Goal: Transaction & Acquisition: Purchase product/service

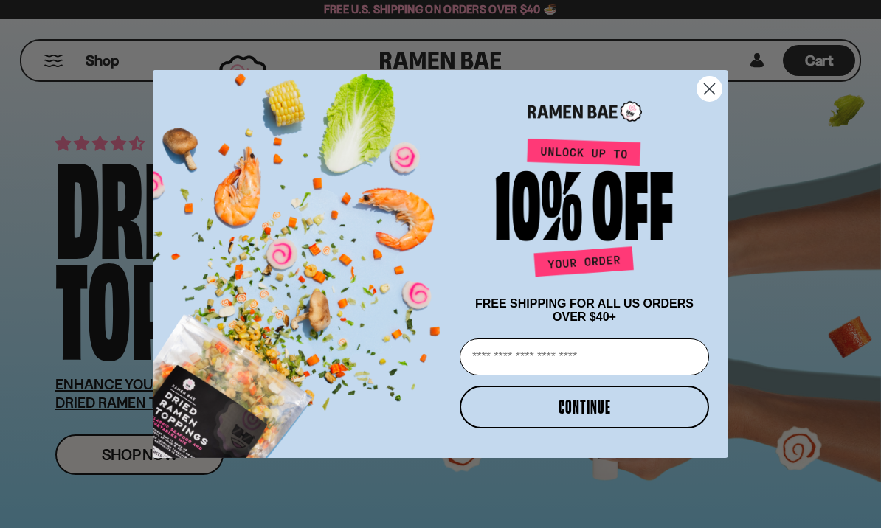
click at [632, 364] on input "Email" at bounding box center [584, 357] width 249 height 37
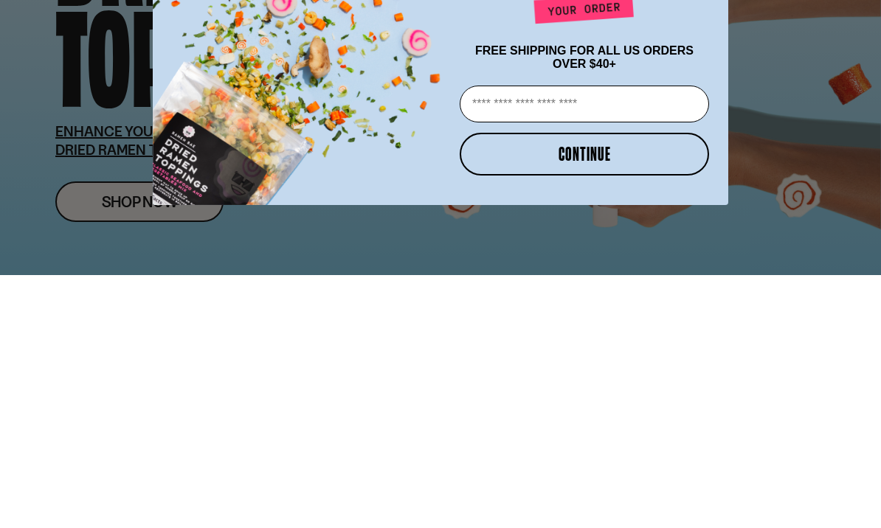
type input "**********"
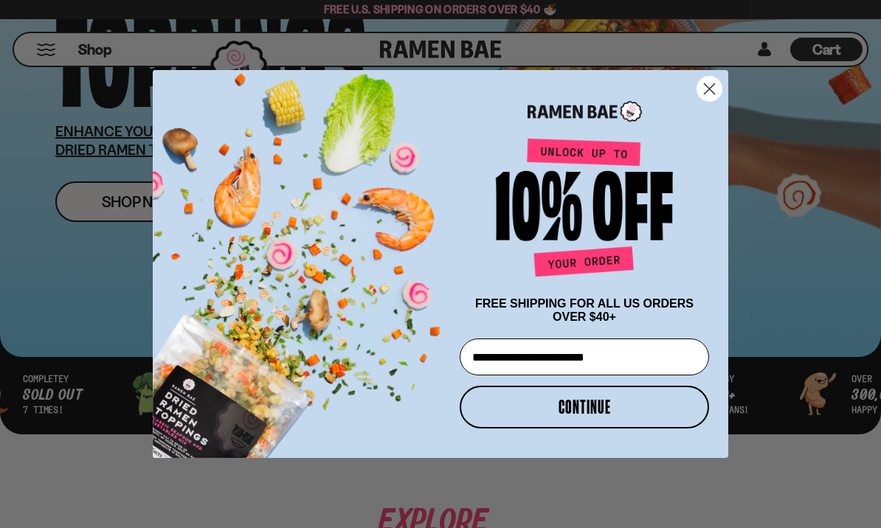
click at [619, 412] on button "CONTINUE" at bounding box center [584, 407] width 249 height 43
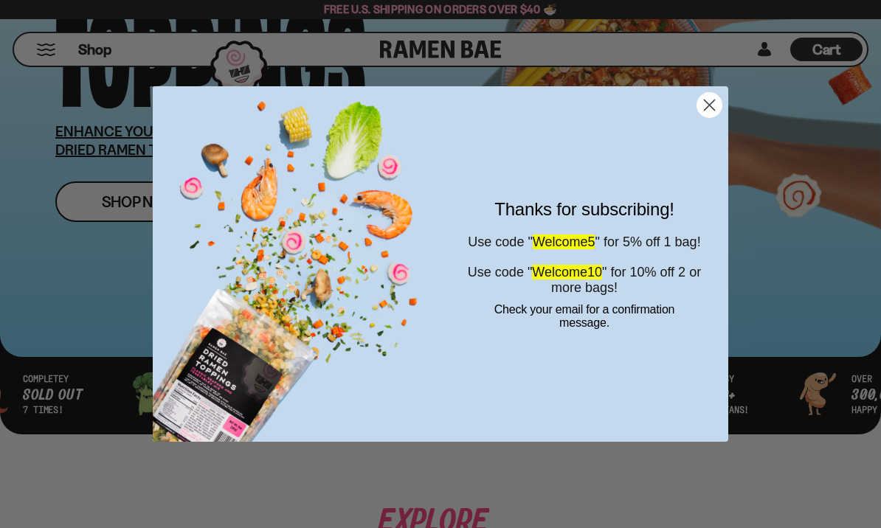
click at [721, 125] on form "Thanks for subscribing! Use code " Welcome5 " for 5% off 1 bag! Use code " Welc…" at bounding box center [440, 264] width 575 height 356
click at [712, 98] on circle "Close dialog" at bounding box center [709, 105] width 24 height 24
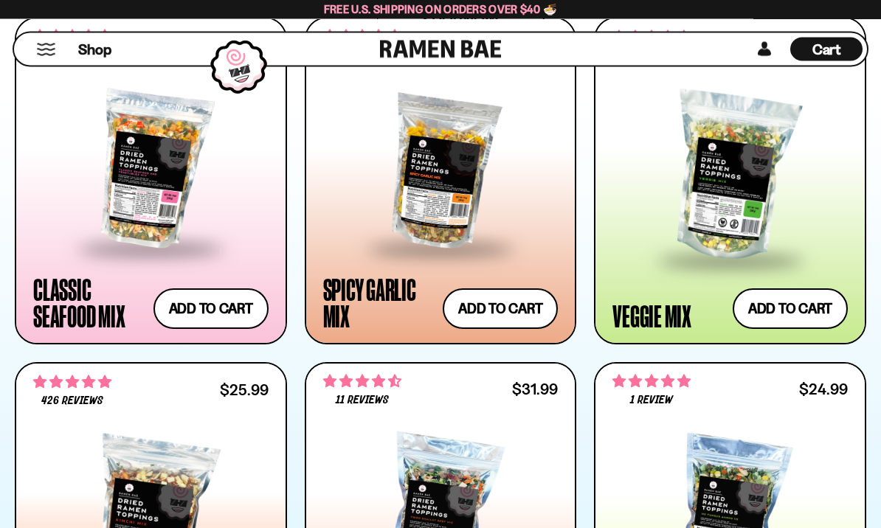
click at [800, 312] on button "Add to cart" at bounding box center [790, 309] width 115 height 41
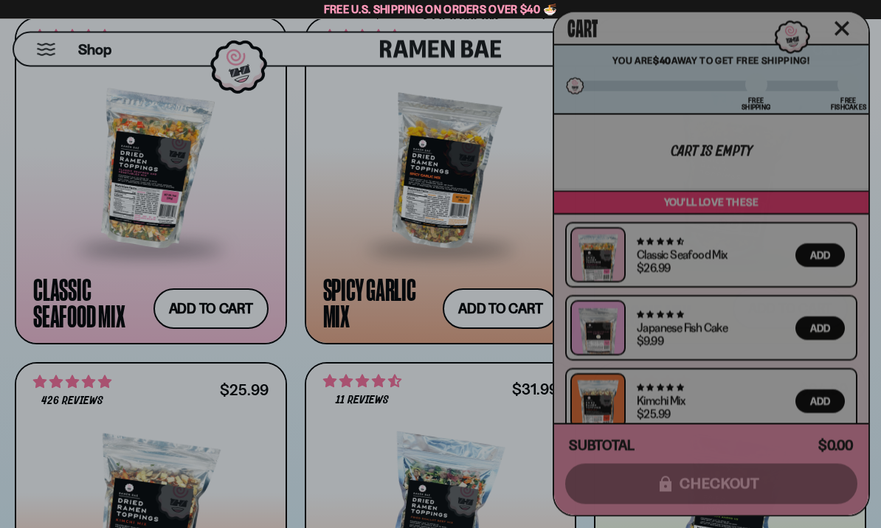
scroll to position [882, 0]
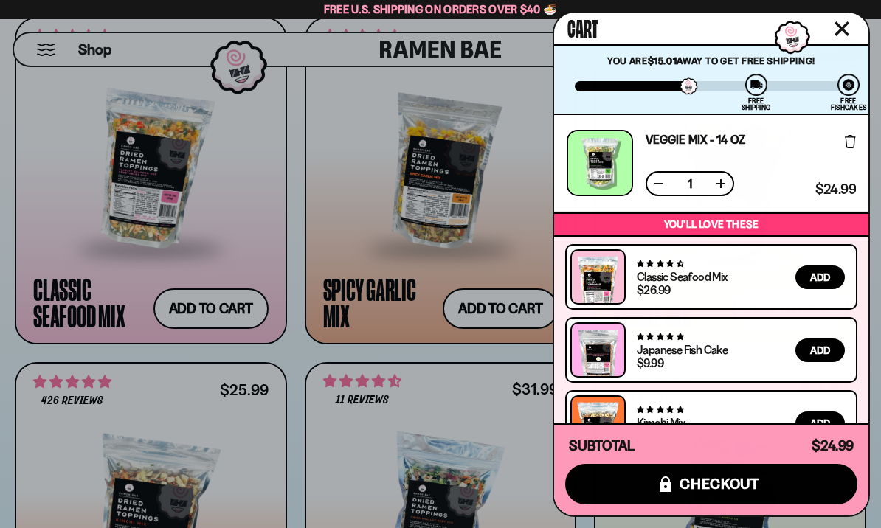
click at [843, 26] on icon "Close cart" at bounding box center [841, 28] width 13 height 13
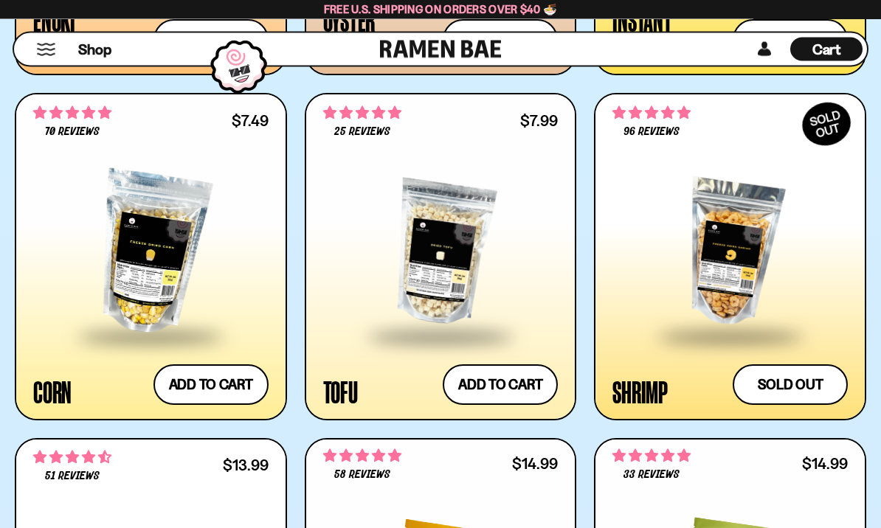
scroll to position [2185, 0]
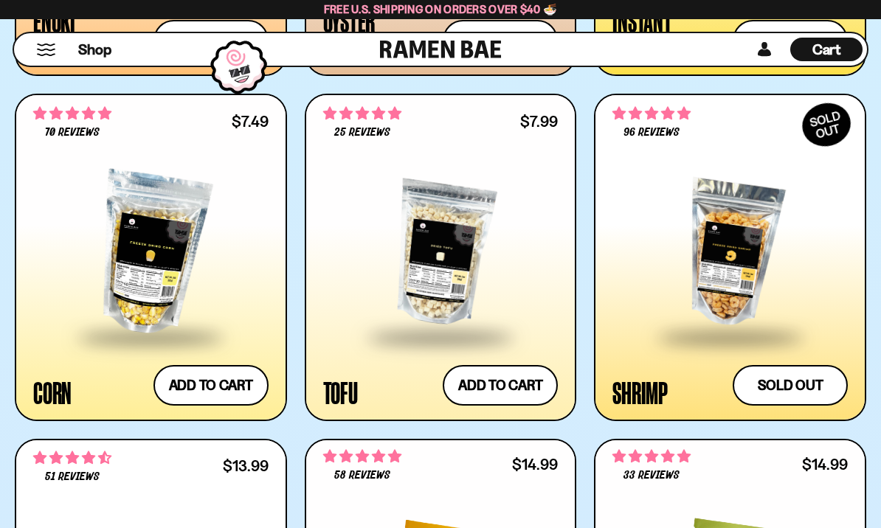
click at [225, 383] on button "Add to cart" at bounding box center [210, 385] width 115 height 41
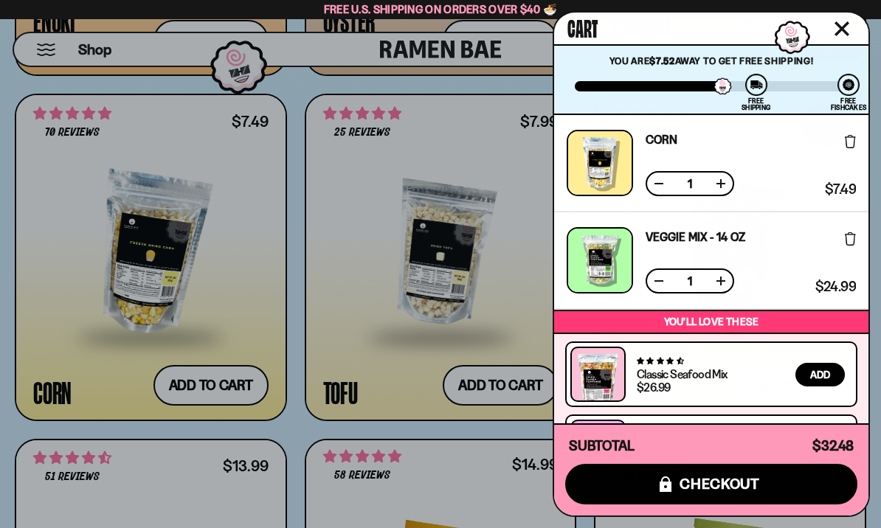
click at [848, 22] on icon "Close cart" at bounding box center [841, 28] width 15 height 15
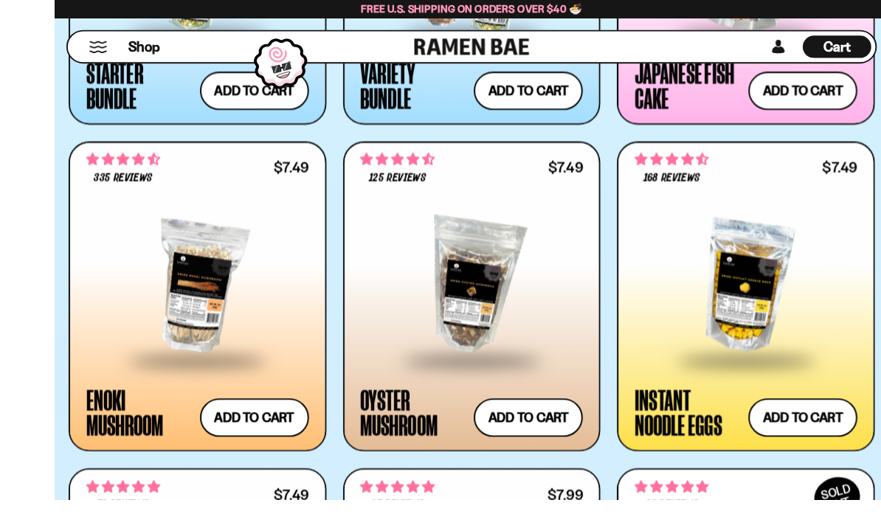
scroll to position [1799, 0]
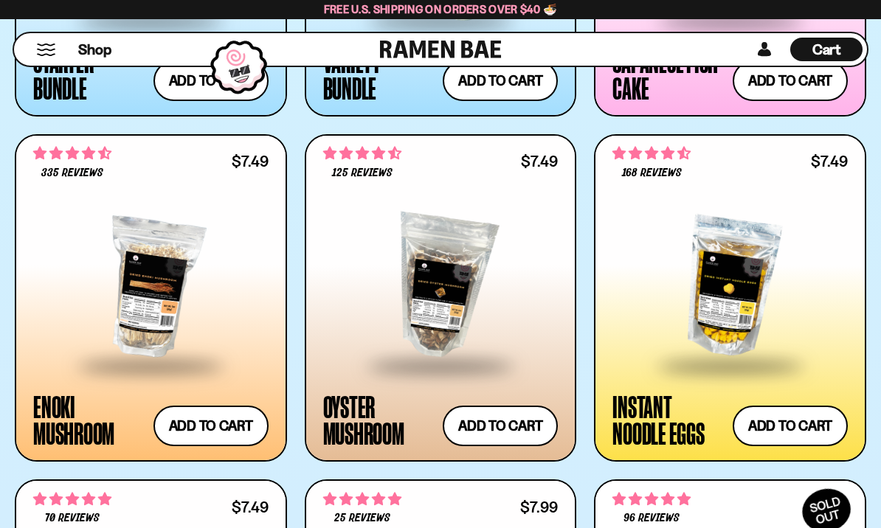
click at [232, 414] on button "Add to cart" at bounding box center [210, 426] width 115 height 41
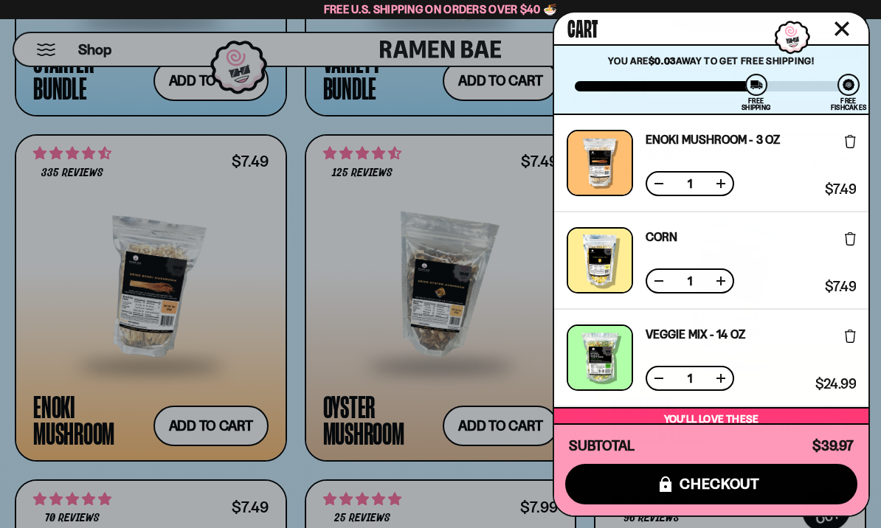
click at [842, 25] on icon "Close cart" at bounding box center [841, 28] width 15 height 15
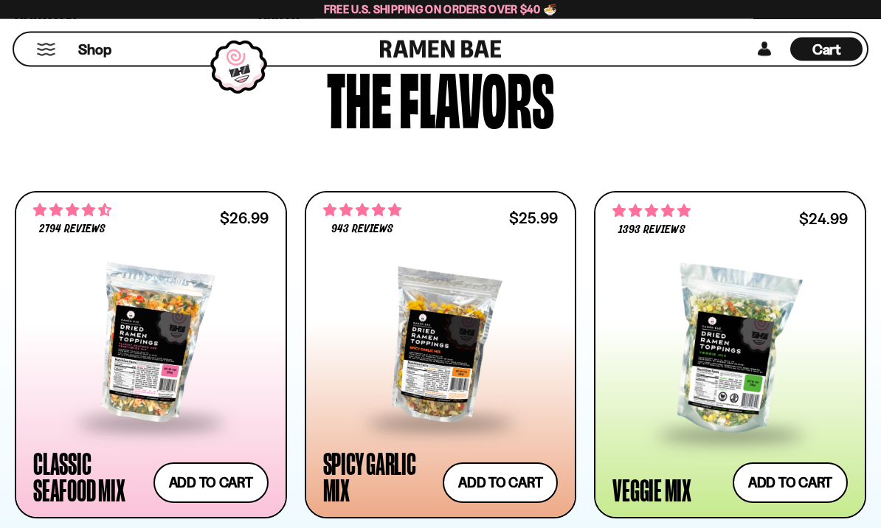
scroll to position [712, 0]
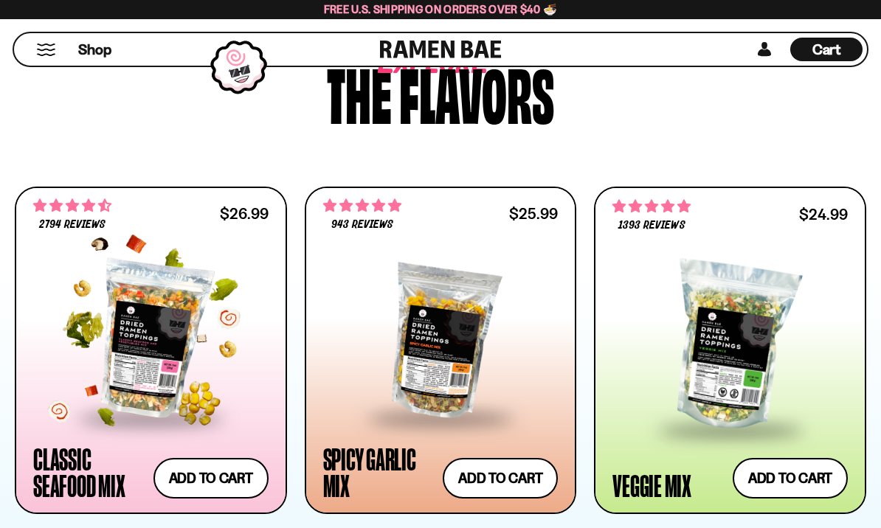
click at [95, 212] on span "4.68 stars" at bounding box center [72, 205] width 78 height 19
click at [72, 207] on span "4.68 stars" at bounding box center [74, 205] width 16 height 13
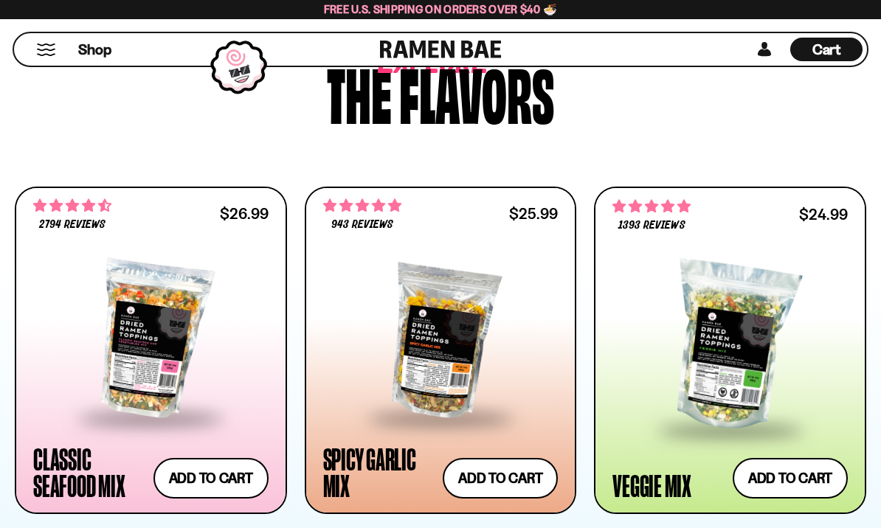
click at [119, 359] on div at bounding box center [150, 340] width 235 height 154
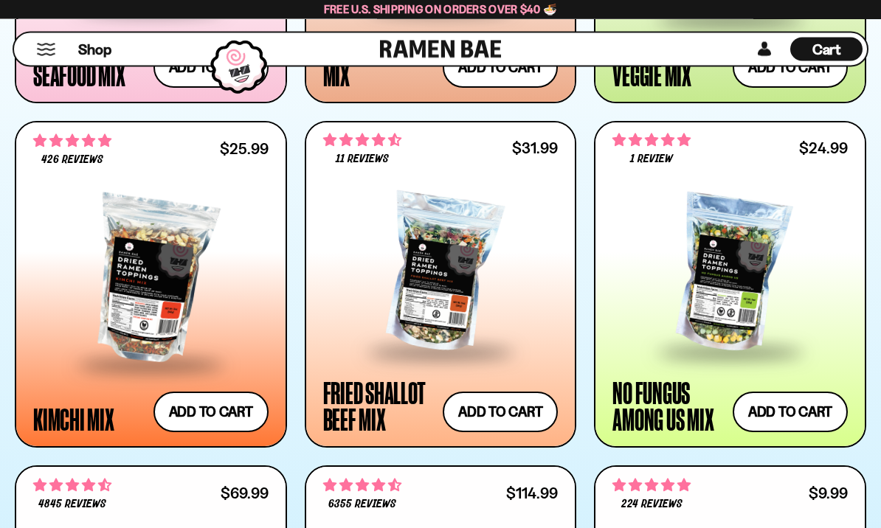
scroll to position [1123, 0]
click at [446, 310] on div at bounding box center [440, 273] width 235 height 154
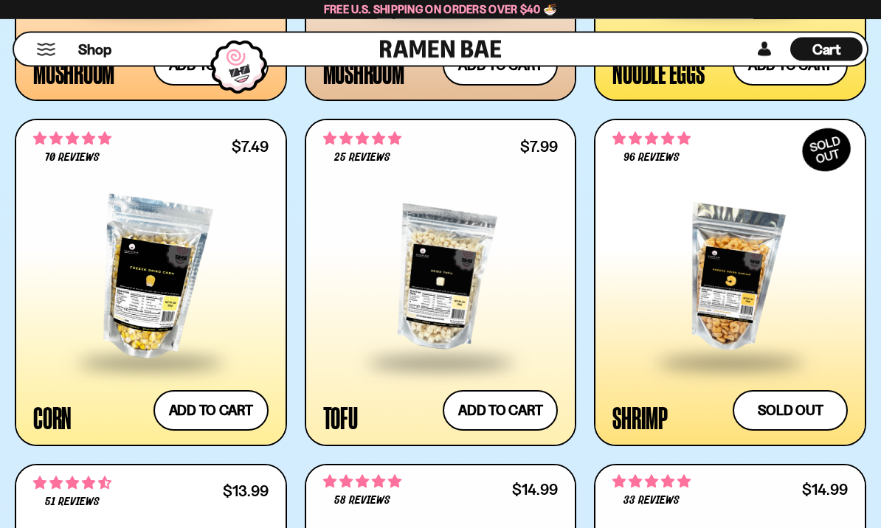
scroll to position [2160, 0]
click at [381, 138] on span "4.80 stars" at bounding box center [380, 138] width 16 height 13
click at [357, 145] on span "4.80 stars" at bounding box center [362, 138] width 78 height 19
click at [374, 142] on span "4.80 stars" at bounding box center [380, 138] width 16 height 13
click at [387, 356] on span at bounding box center [440, 363] width 180 height 52
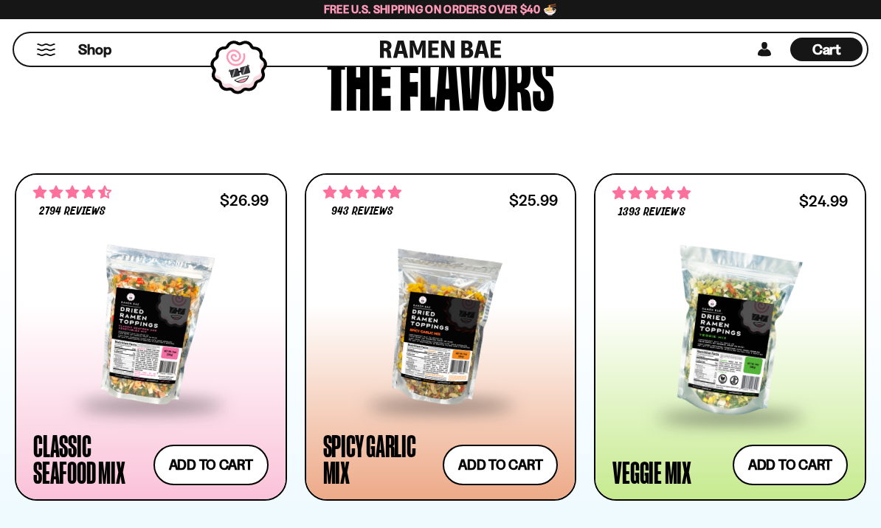
scroll to position [740, 0]
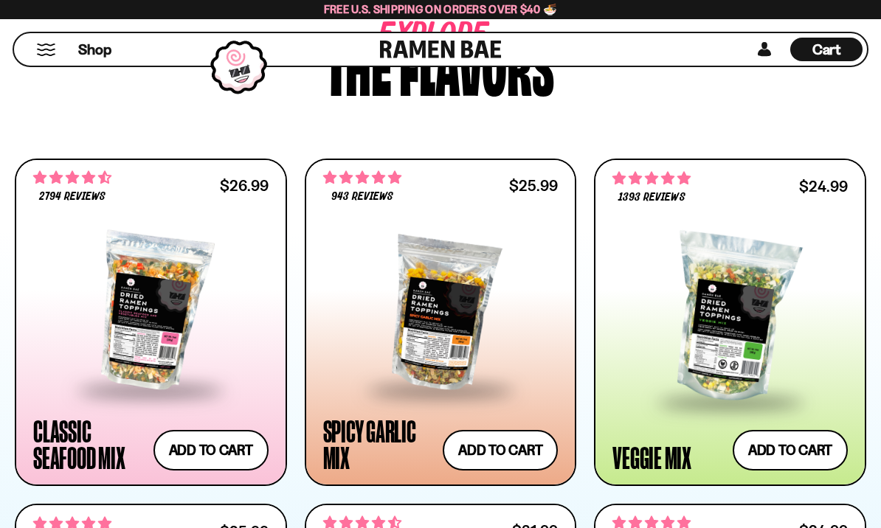
click at [762, 310] on div at bounding box center [729, 319] width 235 height 164
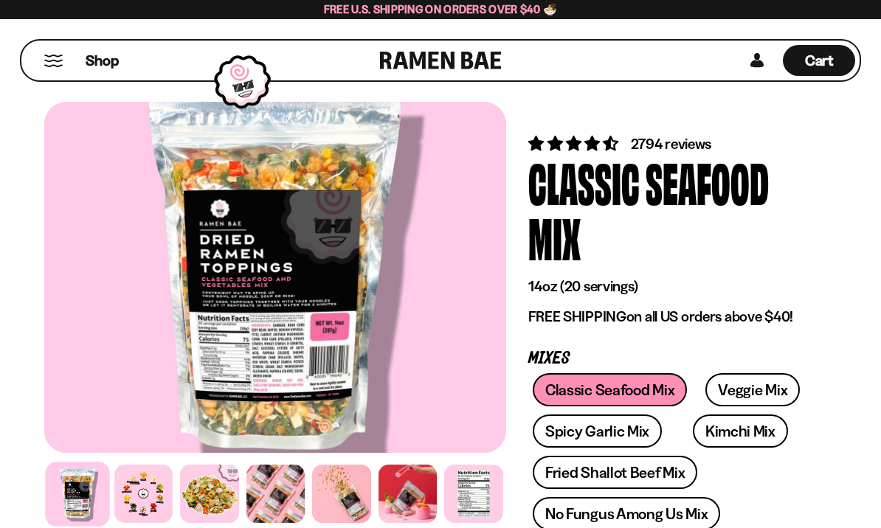
click at [672, 142] on span "2794 reviews" at bounding box center [671, 144] width 81 height 18
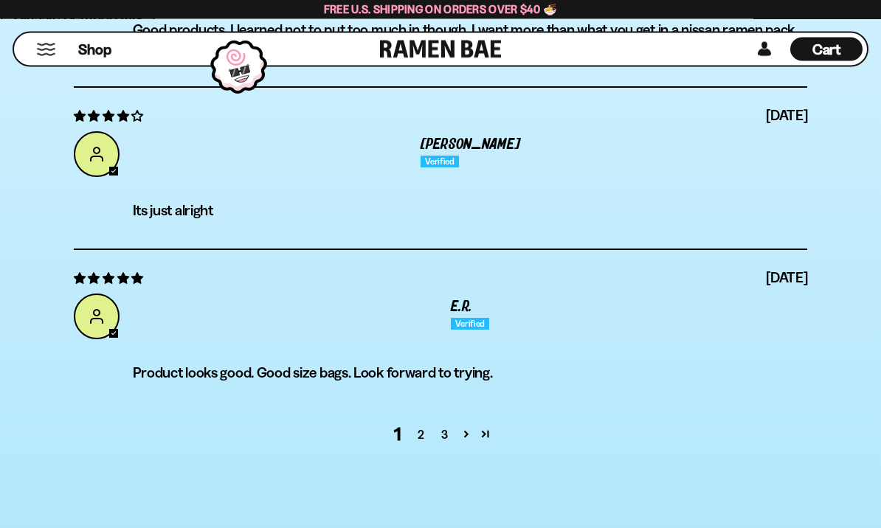
scroll to position [5950, 0]
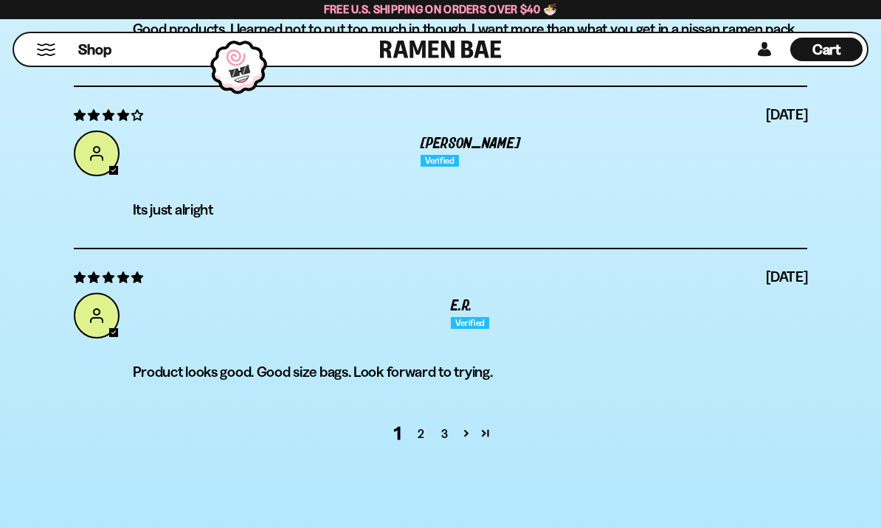
click at [487, 435] on link "Page 559" at bounding box center [485, 432] width 19 height 19
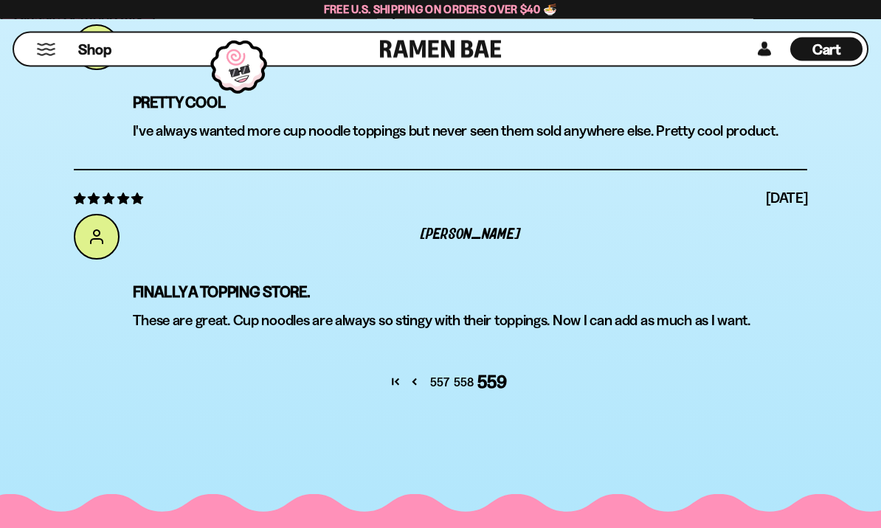
scroll to position [5934, 0]
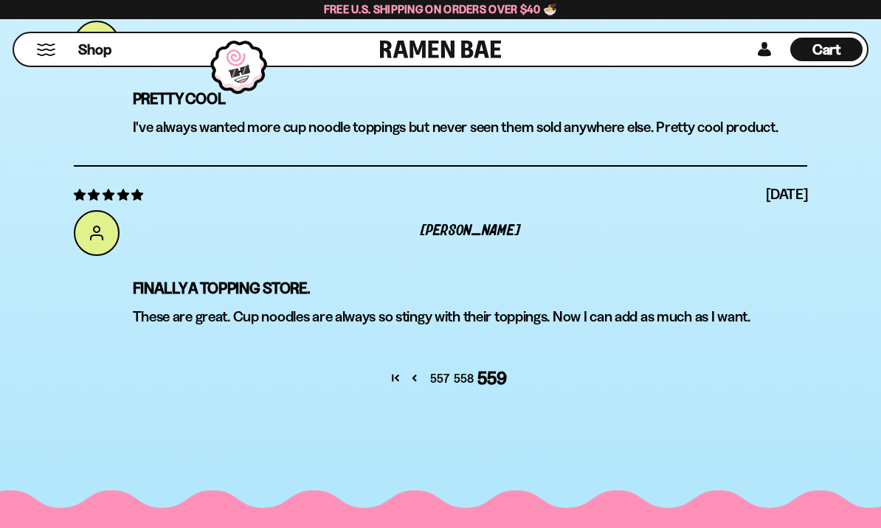
click at [418, 381] on link "Page 558" at bounding box center [414, 377] width 19 height 19
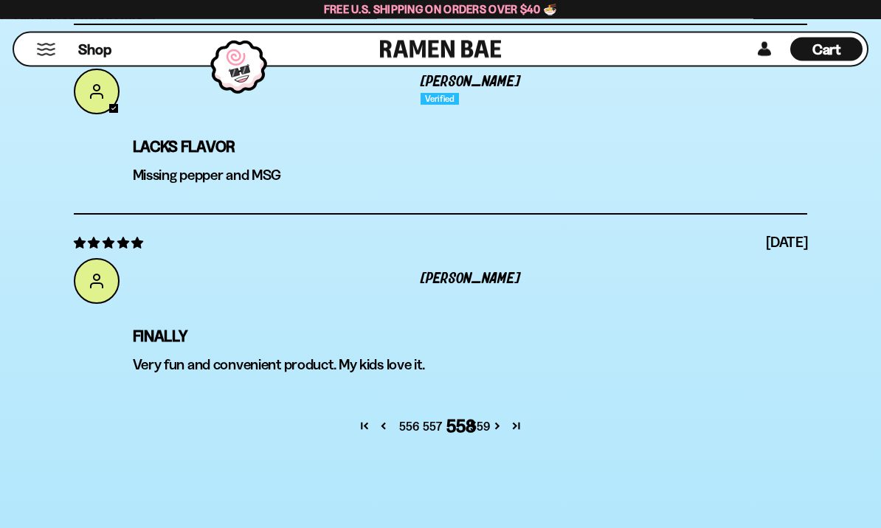
scroll to position [6169, 0]
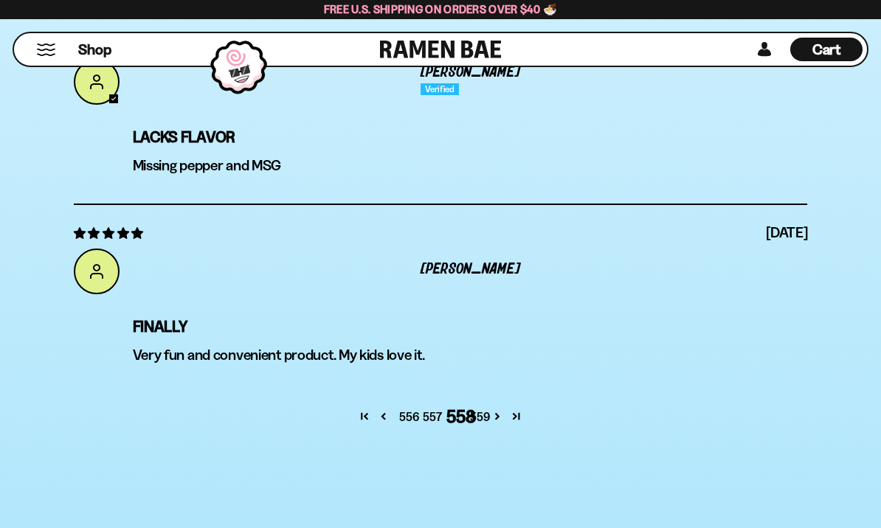
click at [386, 421] on link "Page 557" at bounding box center [383, 415] width 19 height 19
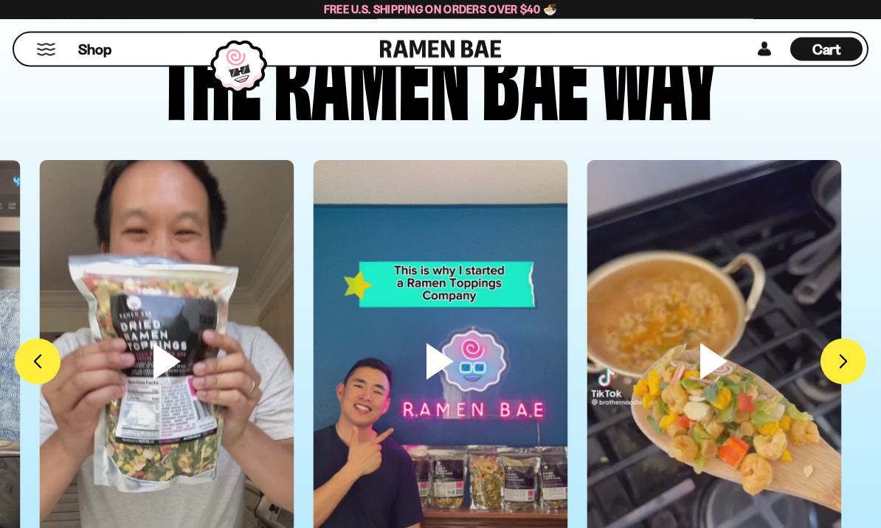
scroll to position [3389, 0]
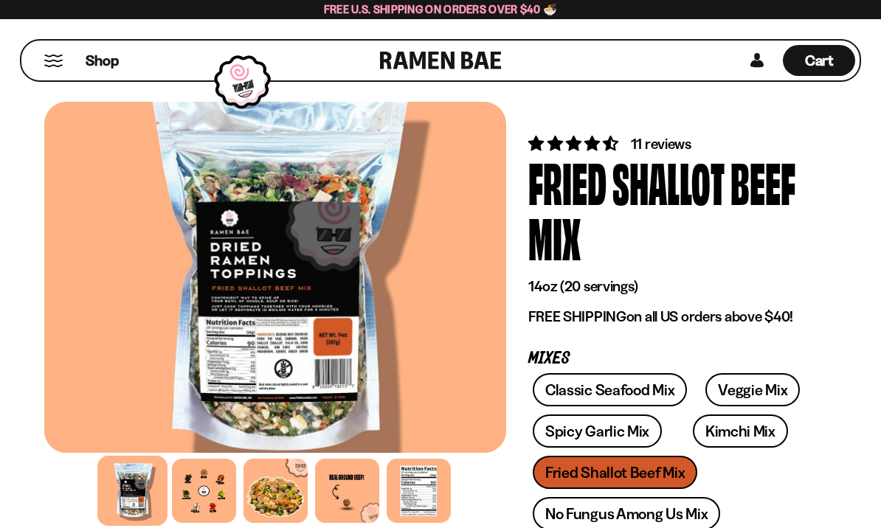
scroll to position [36, 0]
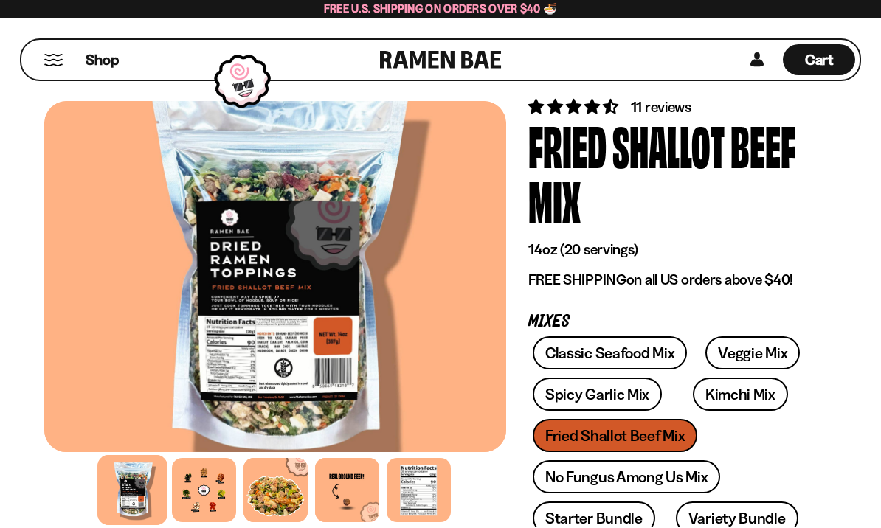
click at [665, 105] on span "11 reviews" at bounding box center [661, 108] width 60 height 18
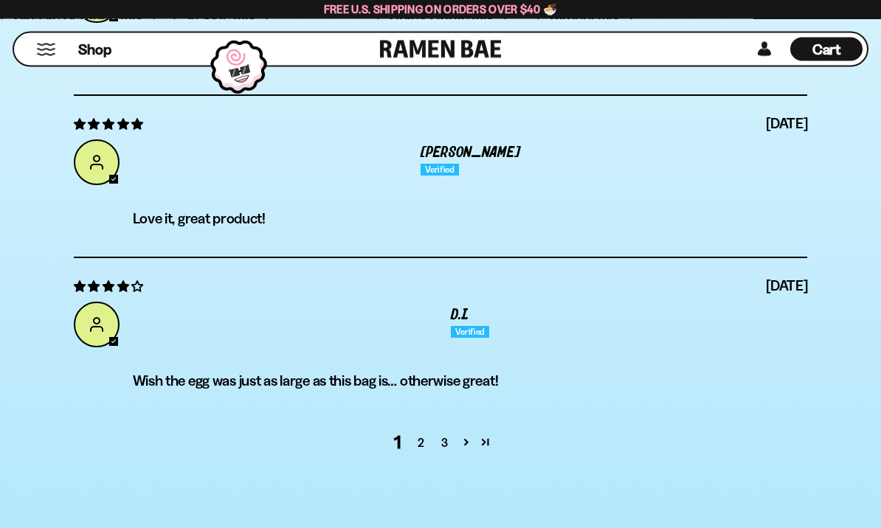
scroll to position [5746, 0]
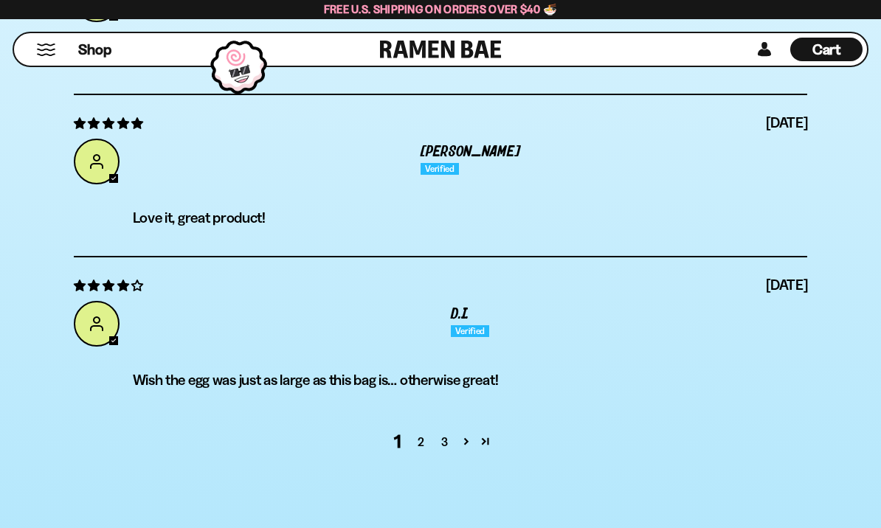
click at [428, 442] on link "2" at bounding box center [421, 442] width 24 height 18
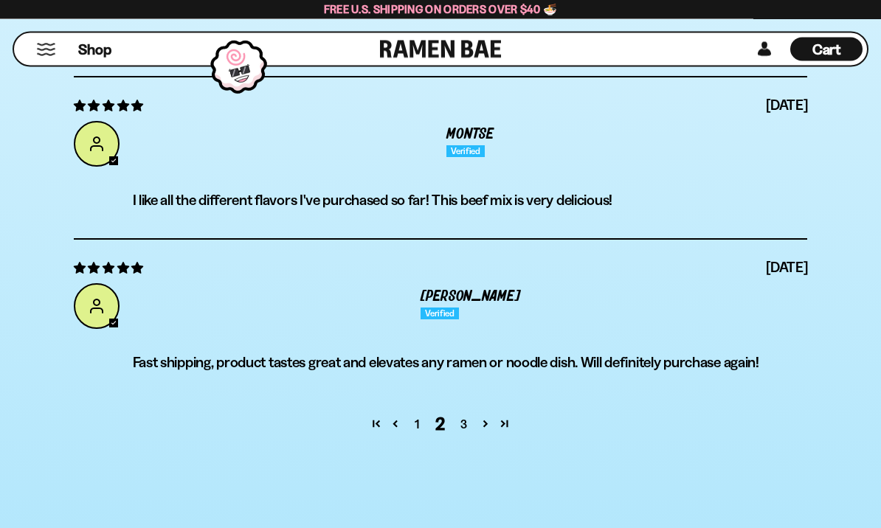
scroll to position [5853, 0]
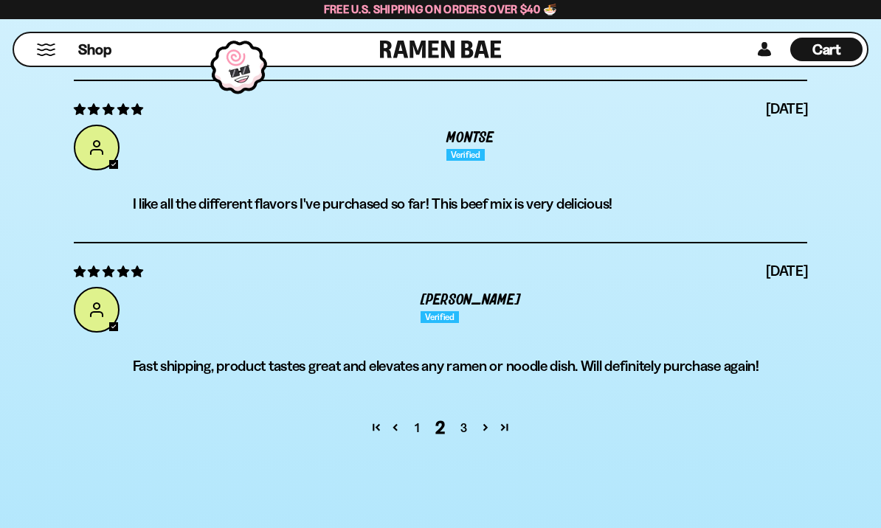
click at [466, 425] on link "3" at bounding box center [464, 428] width 24 height 18
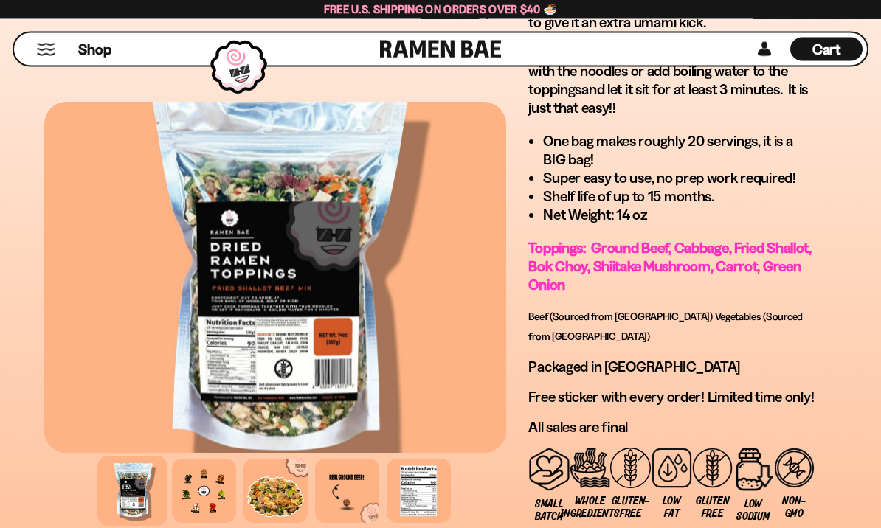
scroll to position [1318, 0]
click at [427, 523] on div at bounding box center [419, 491] width 64 height 64
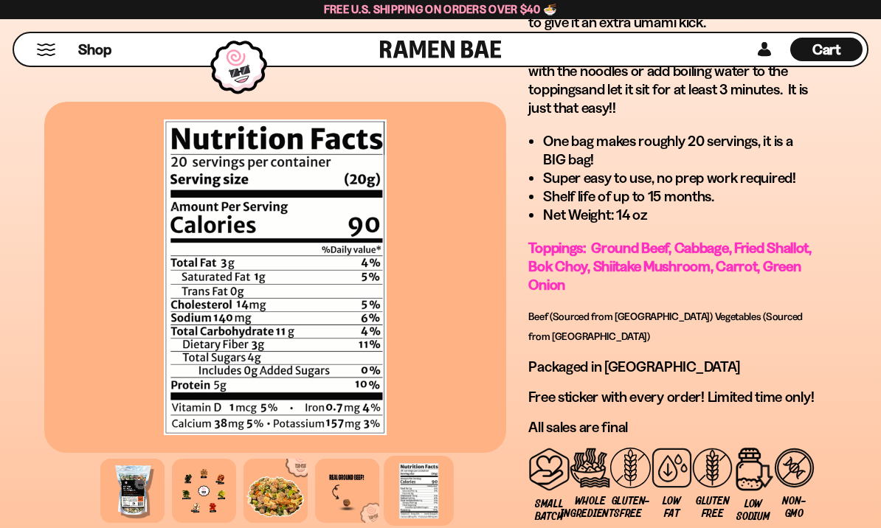
click at [280, 523] on div at bounding box center [275, 491] width 64 height 64
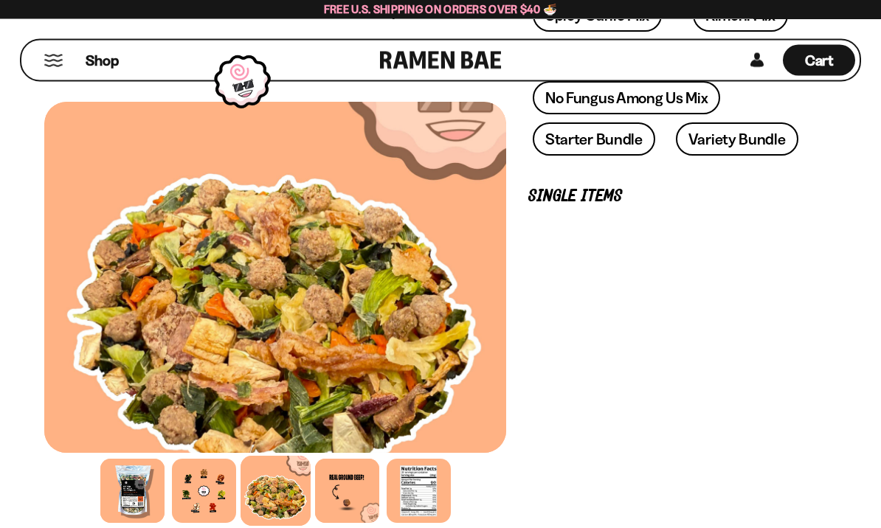
scroll to position [0, 0]
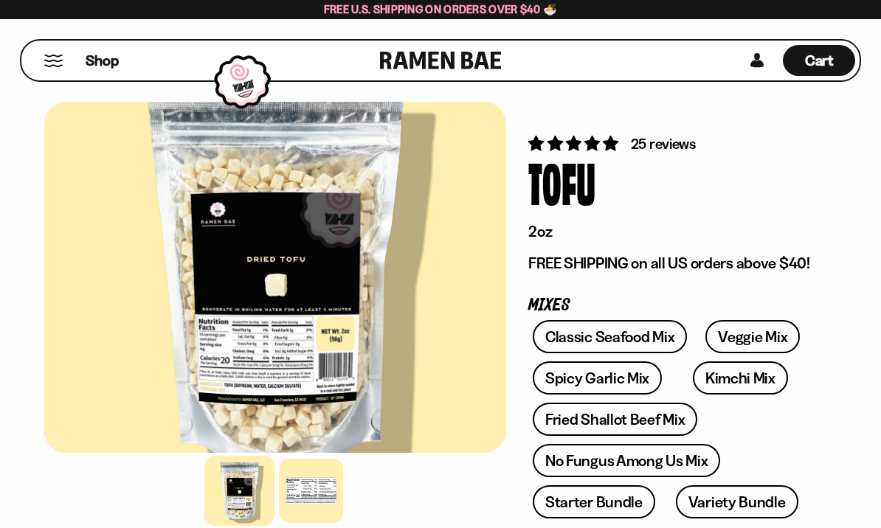
click at [677, 142] on span "25 reviews" at bounding box center [663, 144] width 65 height 18
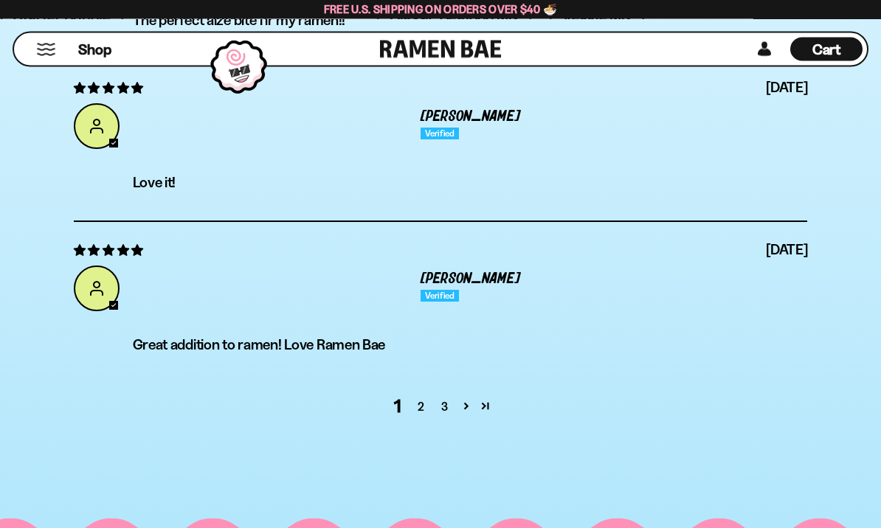
scroll to position [5444, 0]
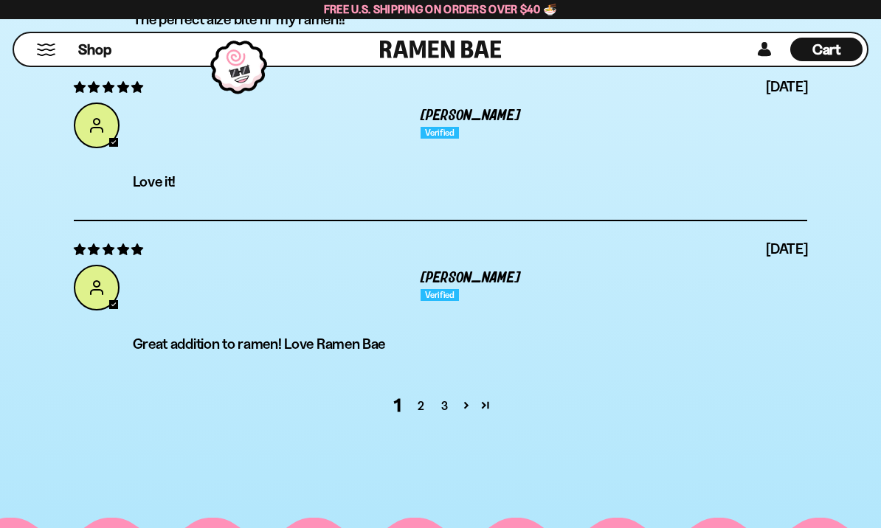
click at [429, 415] on link "2" at bounding box center [421, 406] width 24 height 18
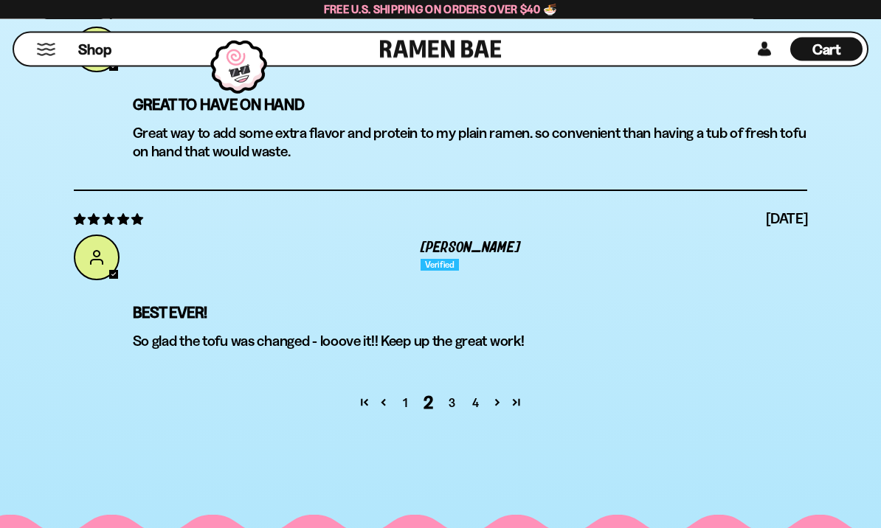
scroll to position [5585, 0]
click at [457, 412] on link "3" at bounding box center [452, 403] width 24 height 18
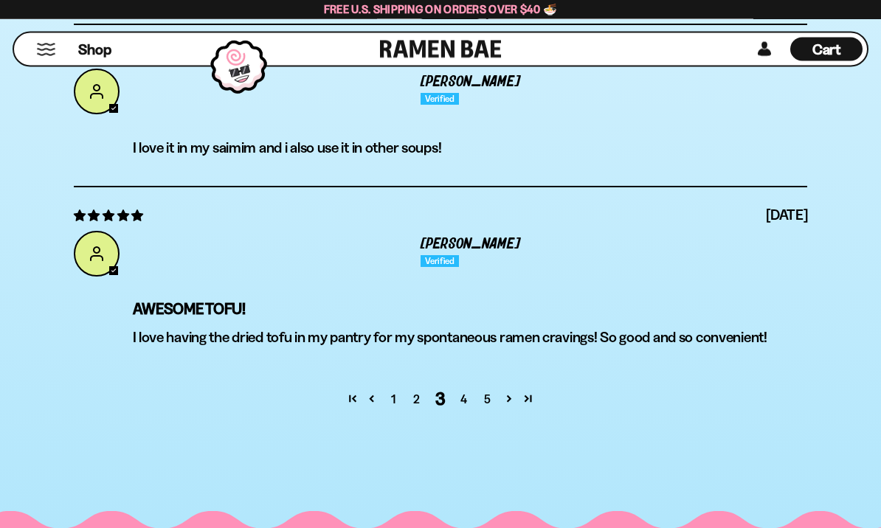
scroll to position [5564, 0]
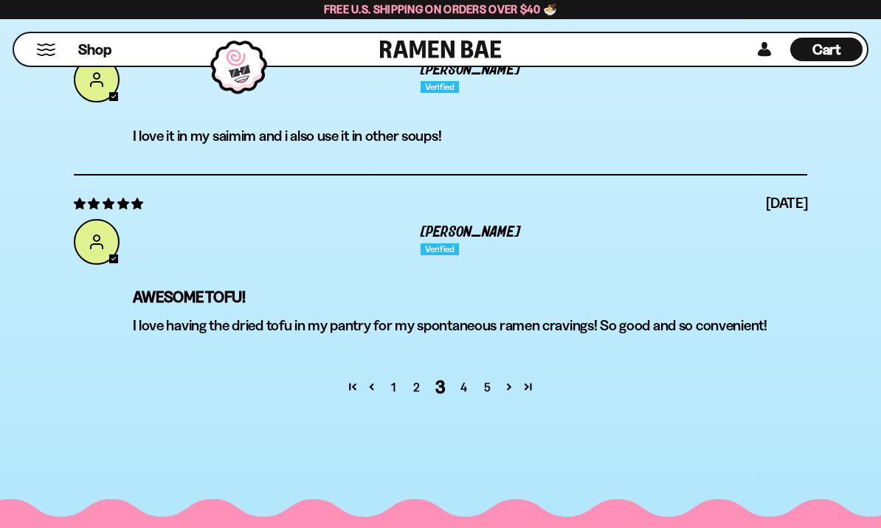
click at [466, 396] on link "4" at bounding box center [464, 387] width 24 height 18
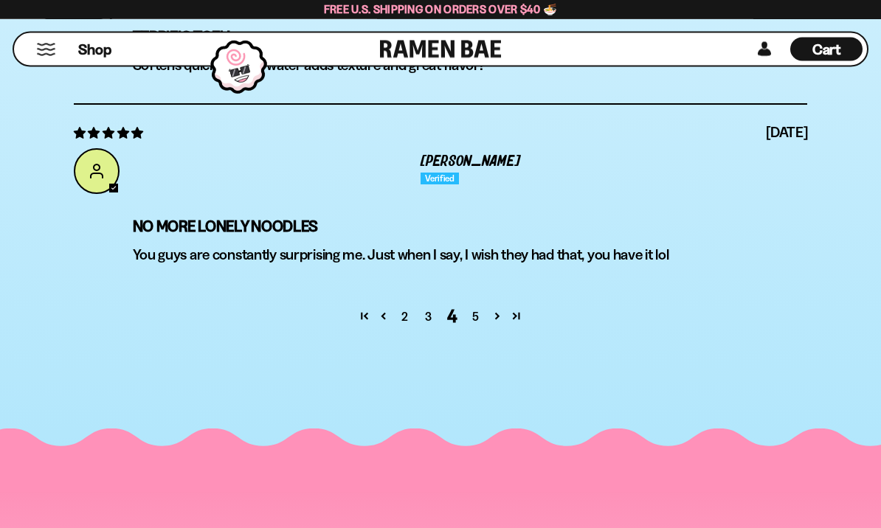
scroll to position [5635, 0]
click at [473, 325] on link "5" at bounding box center [476, 317] width 24 height 18
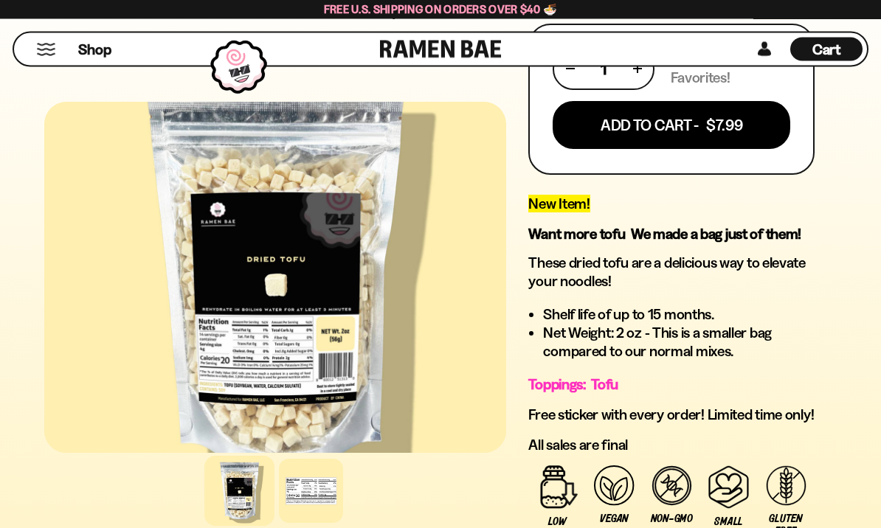
scroll to position [892, 0]
click at [319, 523] on div at bounding box center [311, 491] width 64 height 64
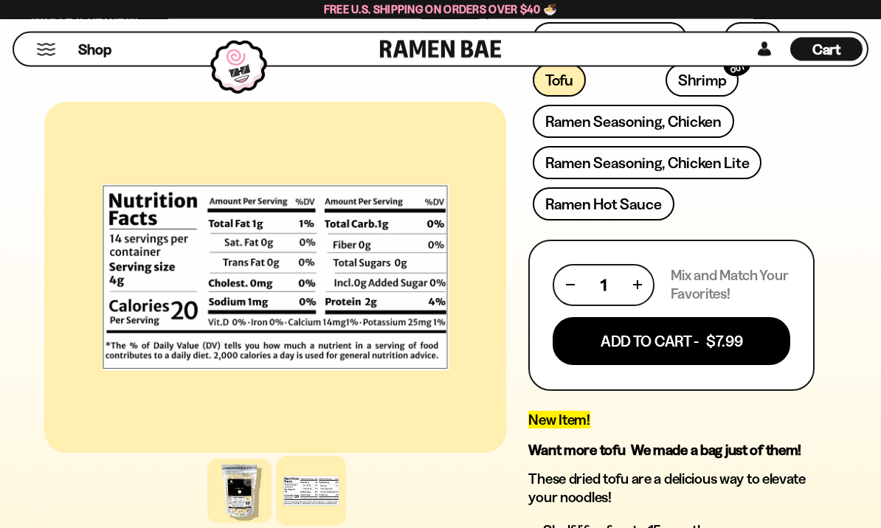
scroll to position [676, 0]
click at [714, 348] on button "Add To Cart - $7.99" at bounding box center [672, 341] width 238 height 48
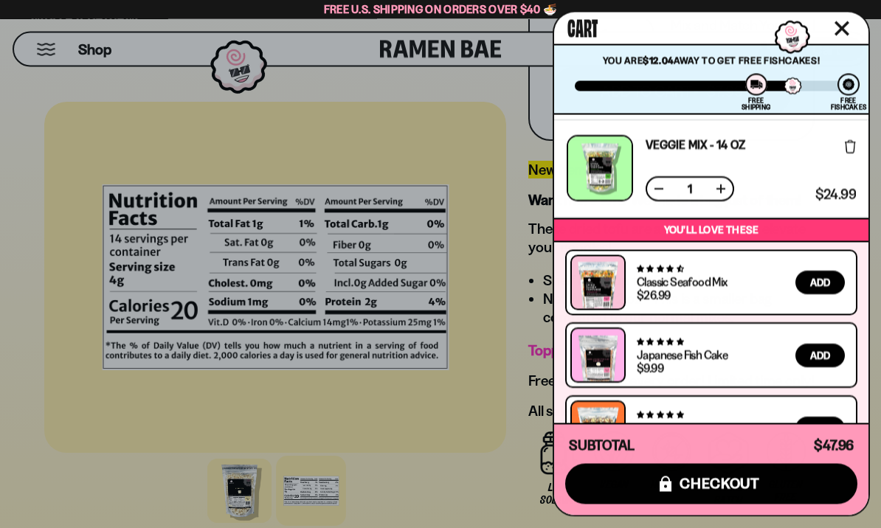
scroll to position [926, 0]
click at [605, 166] on div at bounding box center [600, 169] width 66 height 66
click at [857, 22] on div "Cart" at bounding box center [711, 29] width 314 height 32
click at [834, 29] on icon "Close cart" at bounding box center [841, 28] width 15 height 15
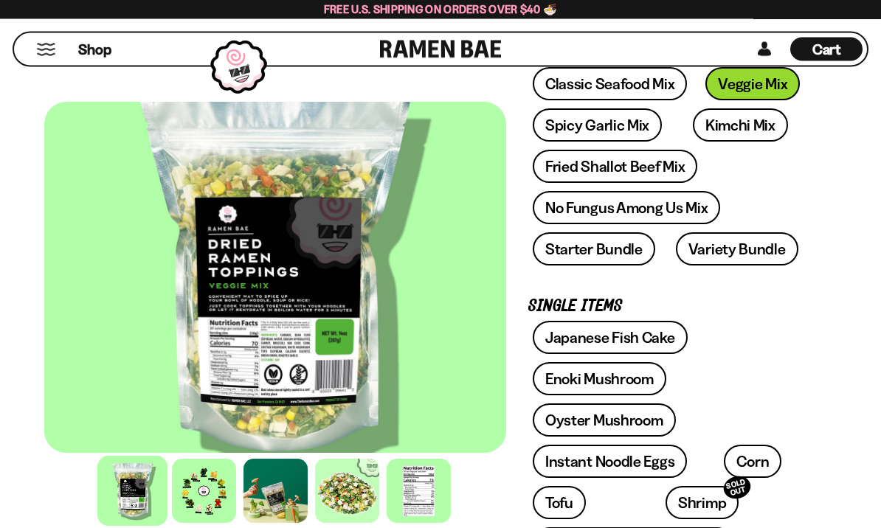
scroll to position [251, 0]
click at [827, 52] on span "Cart" at bounding box center [826, 50] width 29 height 18
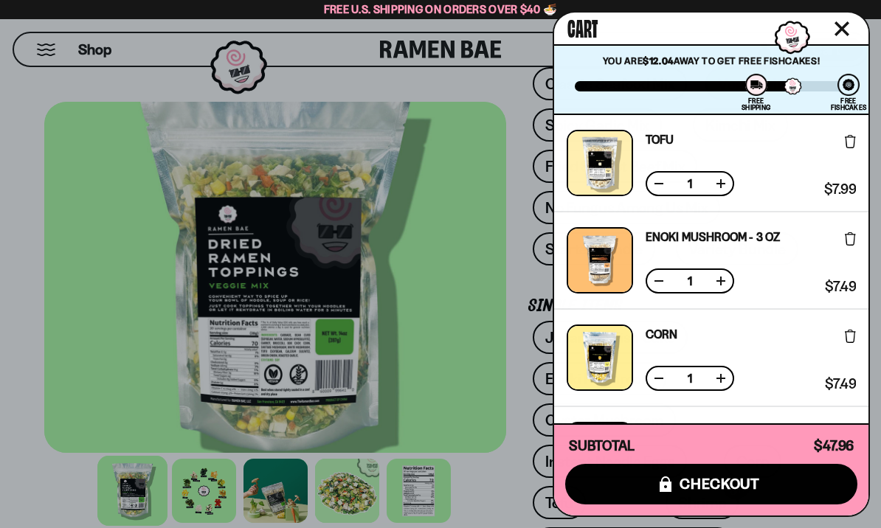
click at [665, 280] on button at bounding box center [658, 281] width 15 height 15
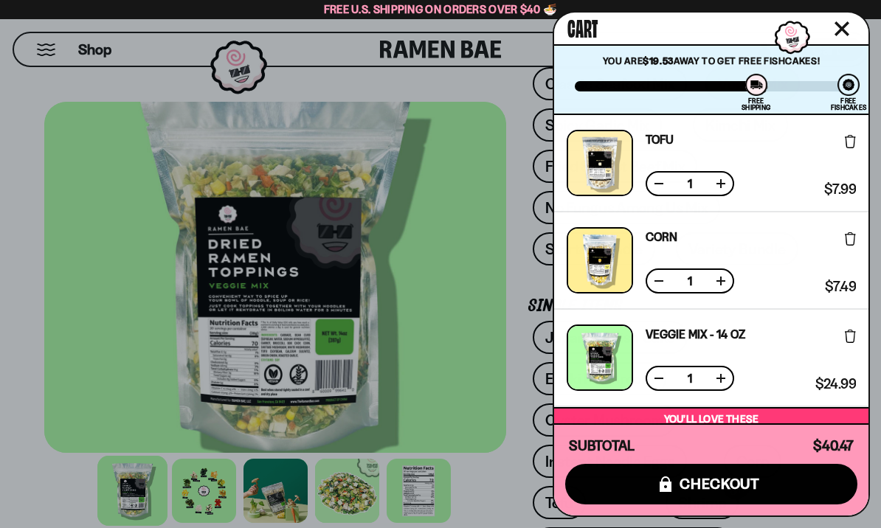
click at [656, 286] on button at bounding box center [658, 281] width 15 height 15
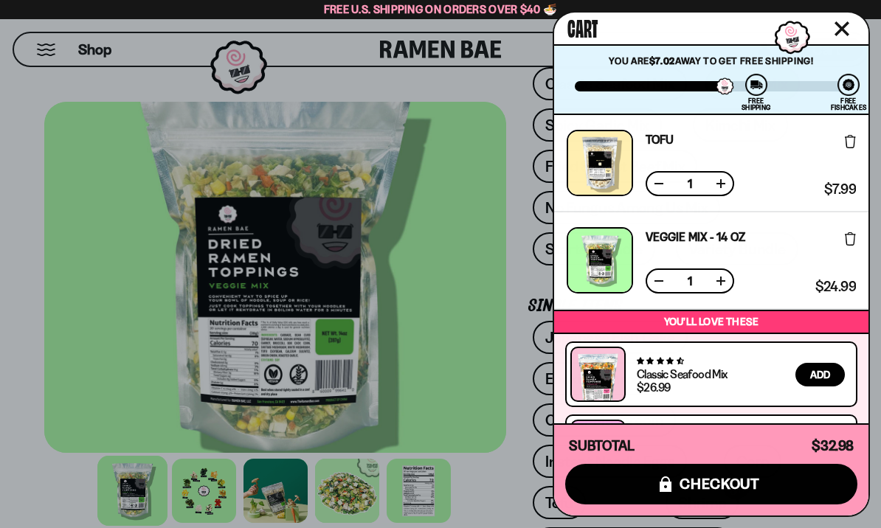
click at [660, 187] on button at bounding box center [658, 183] width 15 height 15
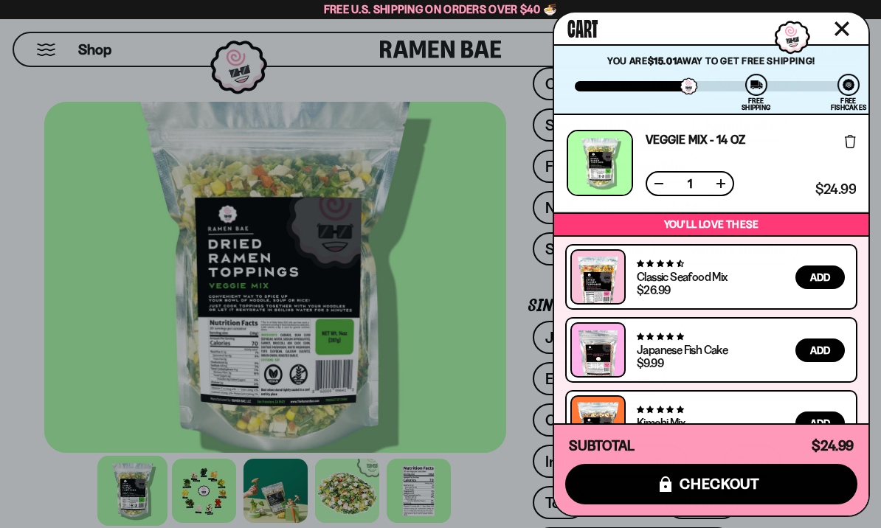
click at [765, 484] on button "icons8-lock checkout" at bounding box center [711, 484] width 292 height 41
